Goal: Transaction & Acquisition: Purchase product/service

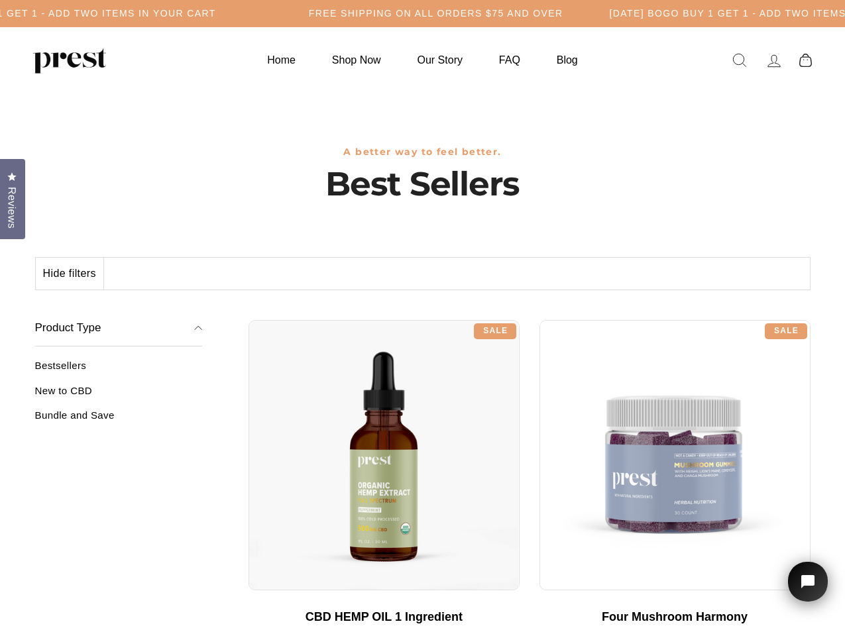
click at [422, 318] on div "**********" at bounding box center [530, 315] width 562 height 10
click at [70, 274] on button "Hide filters" at bounding box center [70, 274] width 68 height 32
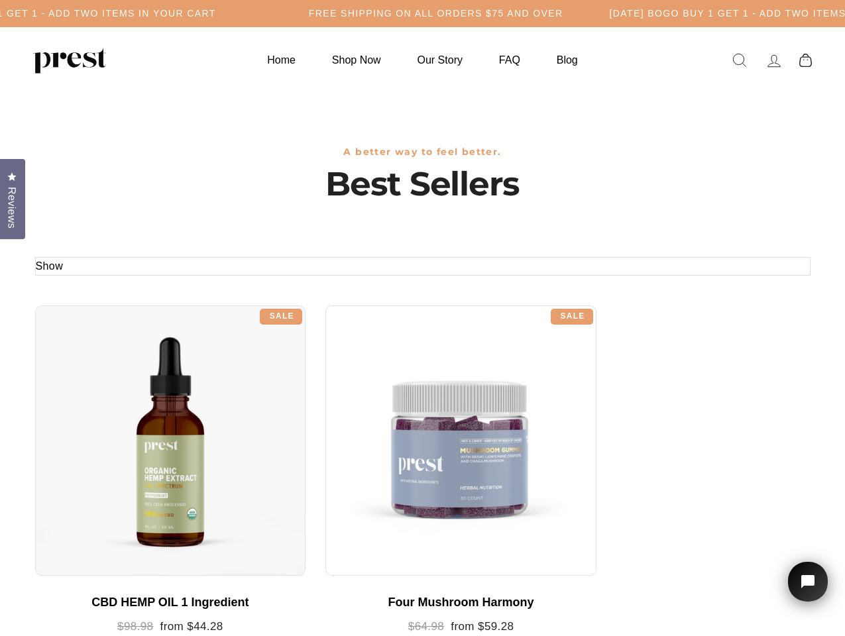
click at [119, 396] on div at bounding box center [170, 441] width 271 height 271
click at [119, 420] on div at bounding box center [170, 441] width 271 height 271
click at [13, 197] on span "Reviews" at bounding box center [11, 208] width 17 height 42
click at [808, 582] on icon "Open chat widget" at bounding box center [815, 582] width 21 height 21
